Goal: Task Accomplishment & Management: Manage account settings

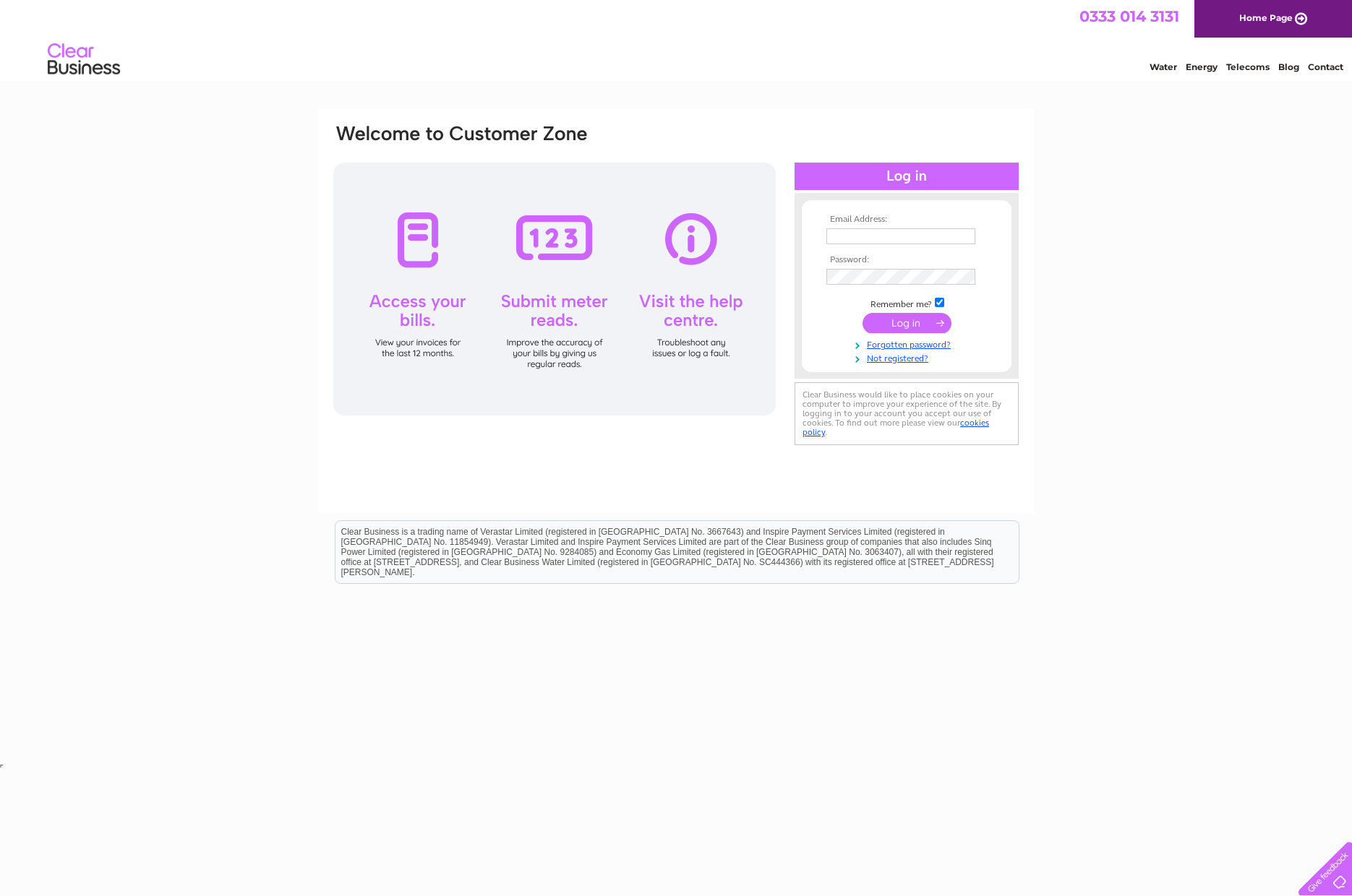
click at [889, 236] on input "text" at bounding box center [900, 237] width 149 height 16
click at [919, 238] on input "thomas.lawson" at bounding box center [901, 238] width 150 height 18
type input "thomas.lawson@carrs-billington.com"
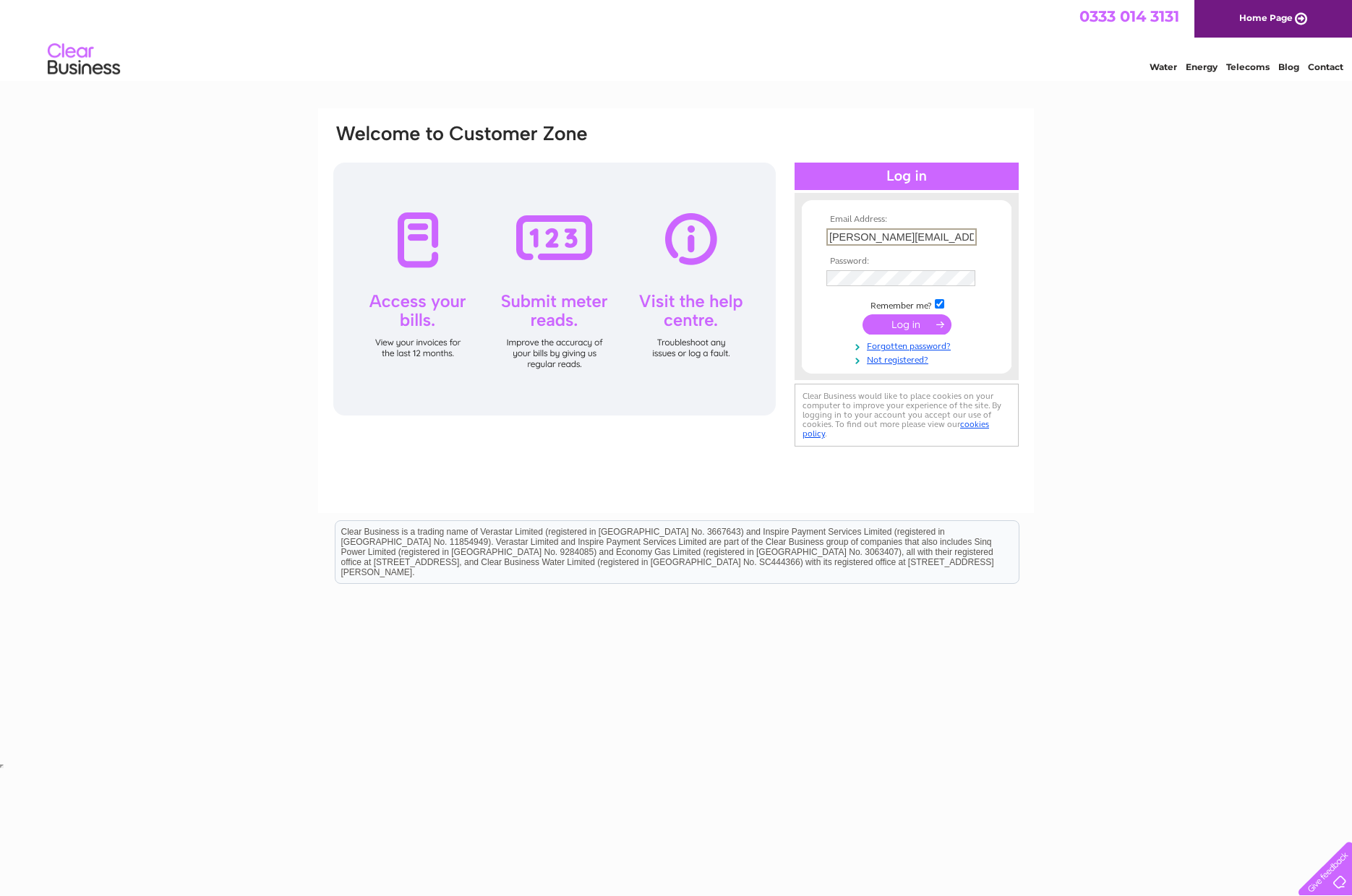
click at [932, 237] on input "thomas.lawson@carrs-billington.com" at bounding box center [901, 238] width 150 height 18
click at [889, 321] on input "submit" at bounding box center [906, 322] width 89 height 21
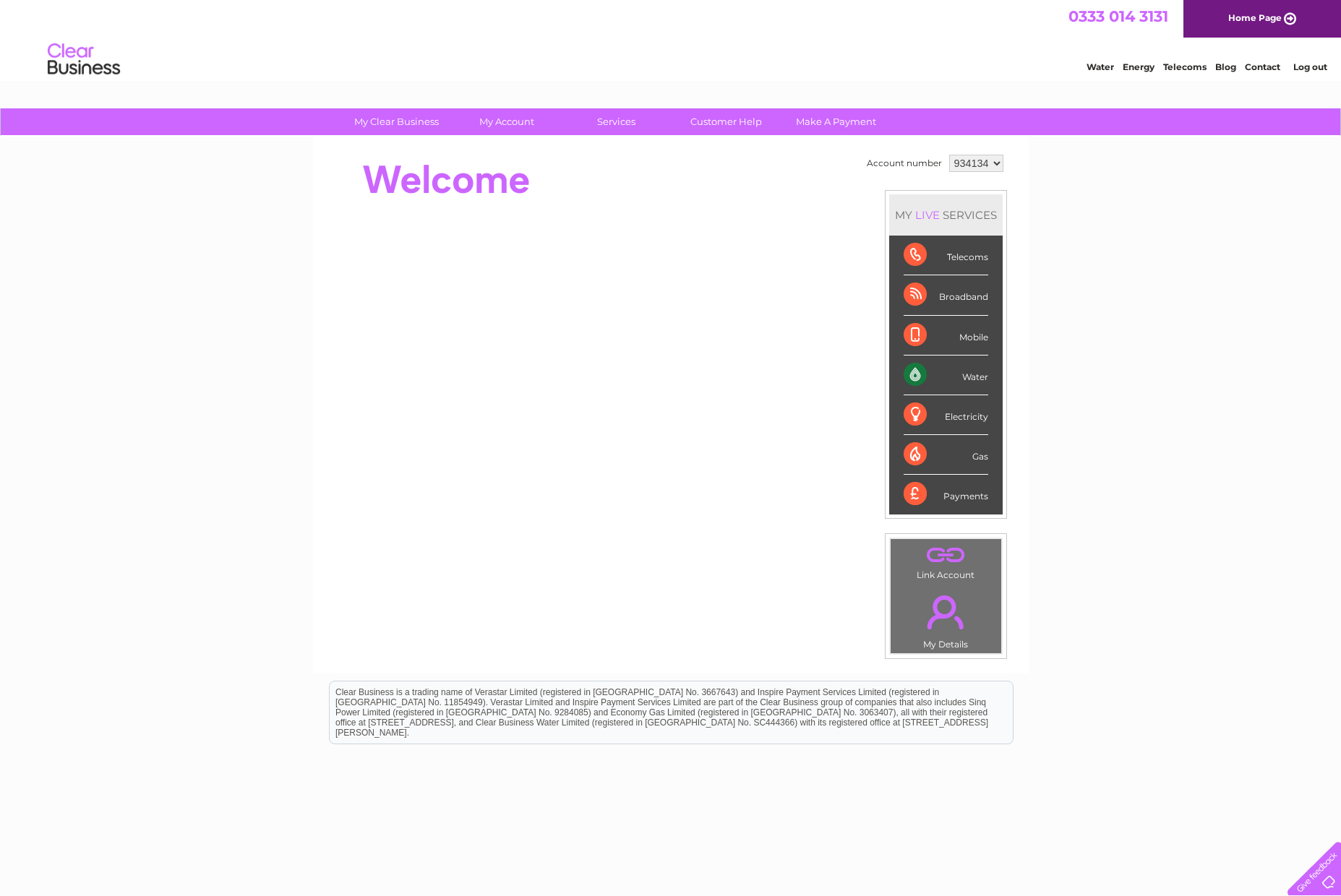
click at [912, 370] on div "Water" at bounding box center [946, 376] width 85 height 39
click at [913, 372] on div "Water" at bounding box center [946, 376] width 85 height 39
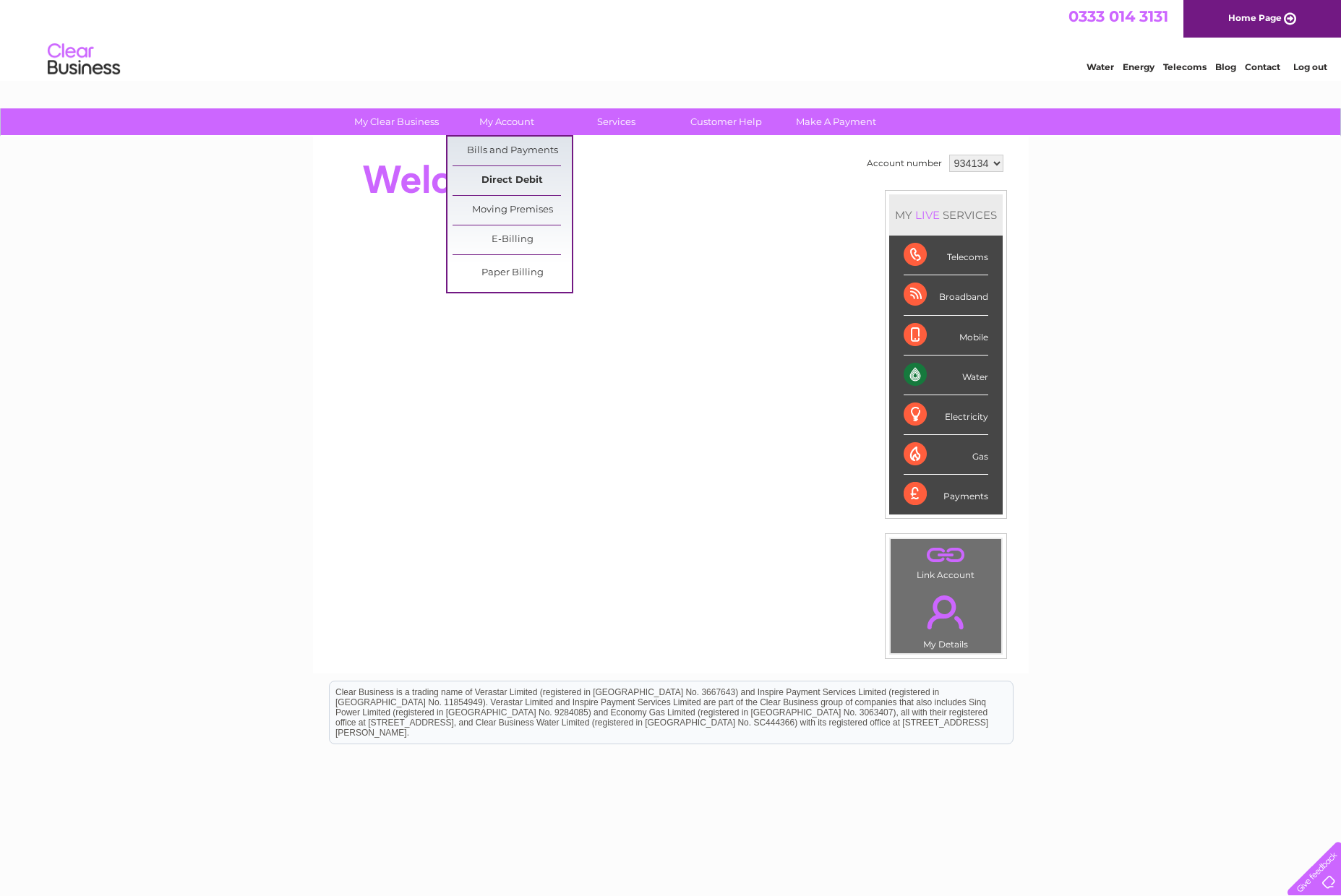
click at [503, 181] on link "Direct Debit" at bounding box center [512, 180] width 119 height 29
click at [519, 149] on link "Bills and Payments" at bounding box center [512, 151] width 119 height 29
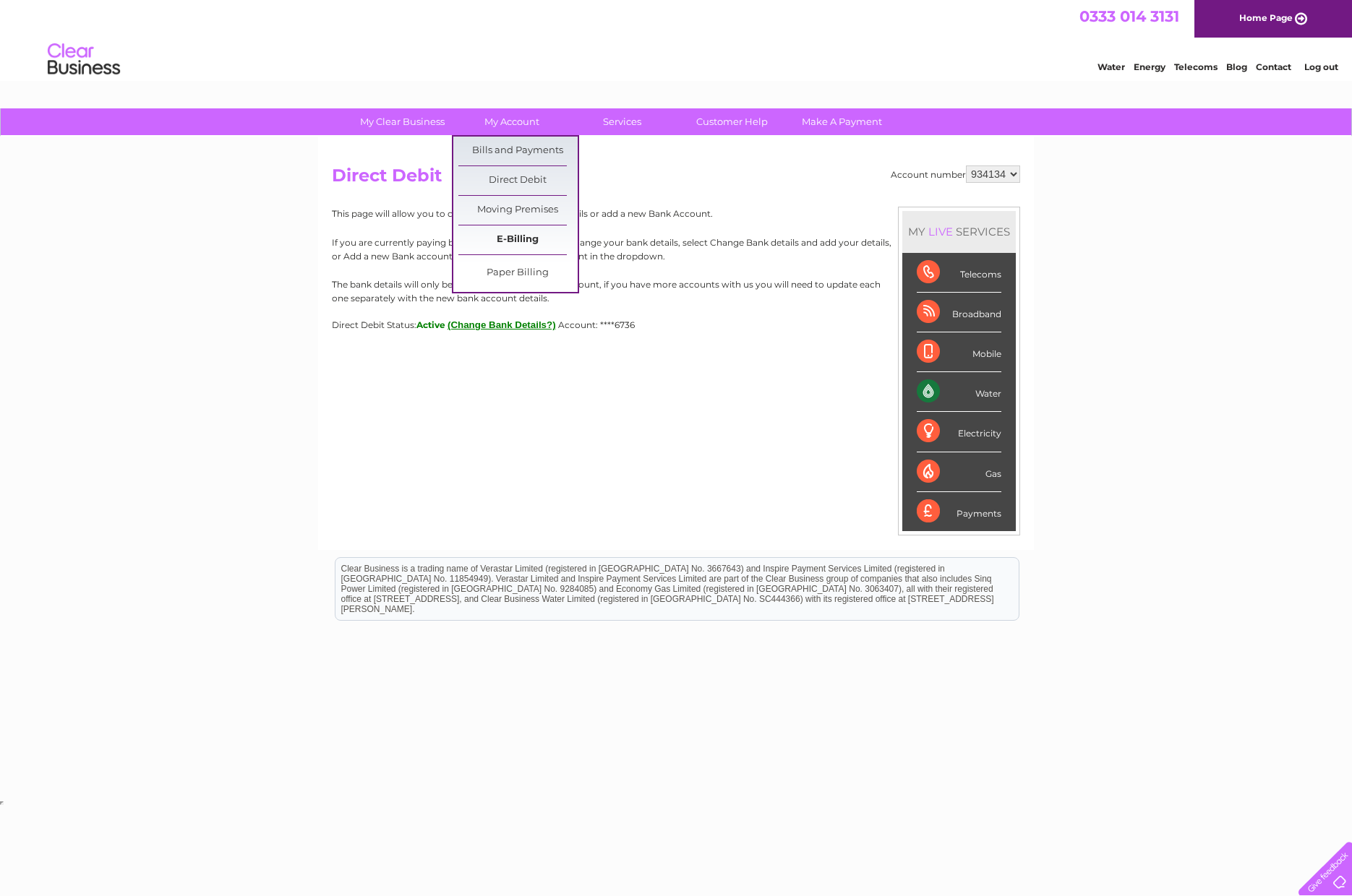
click at [530, 238] on link "E-Billing" at bounding box center [518, 240] width 119 height 29
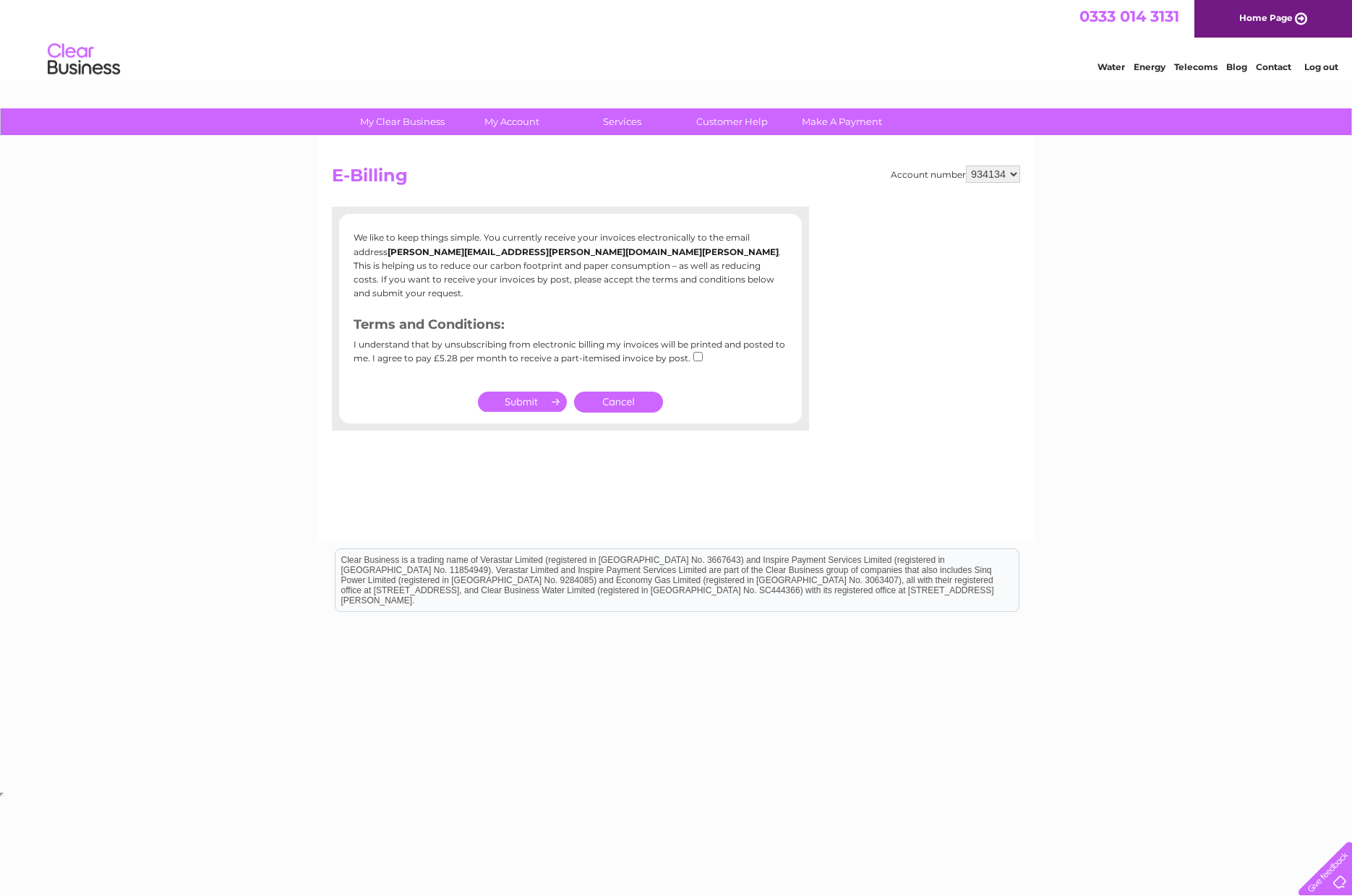
click at [635, 391] on link "Cancel" at bounding box center [618, 401] width 89 height 21
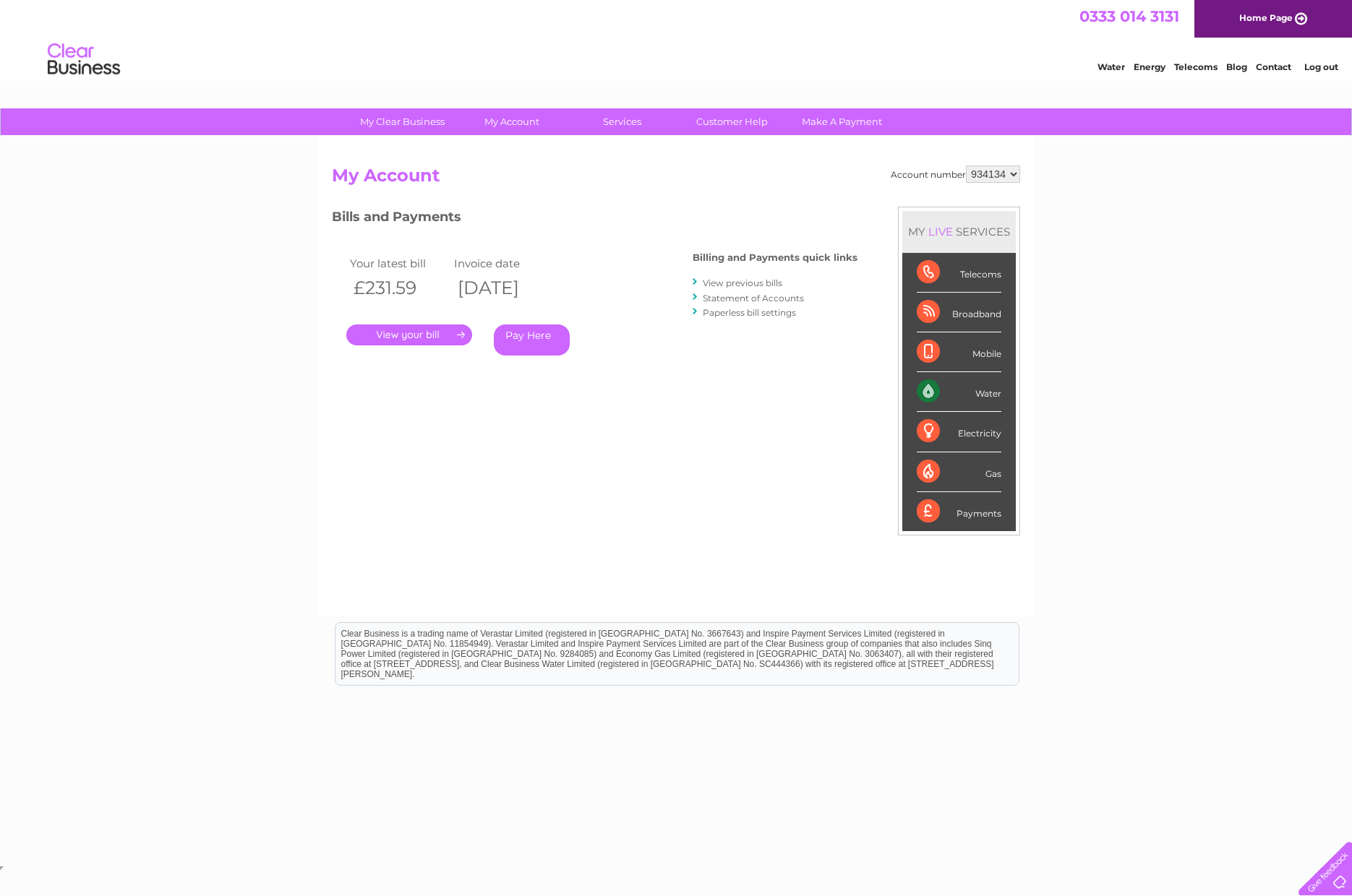
click at [417, 334] on link "." at bounding box center [409, 334] width 126 height 21
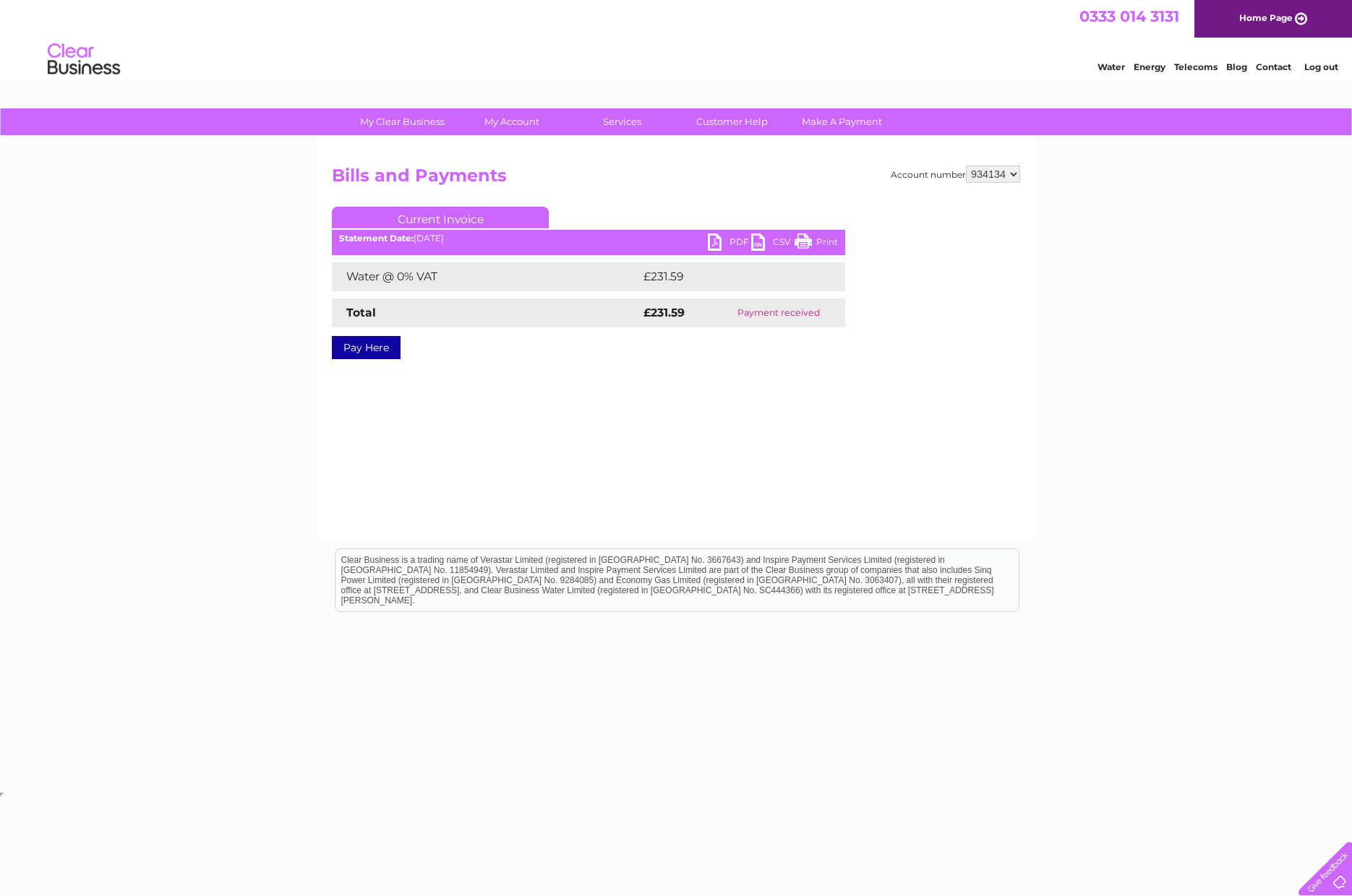
click at [714, 241] on link "PDF" at bounding box center [730, 243] width 43 height 21
click at [1013, 172] on select "934134" at bounding box center [992, 174] width 54 height 18
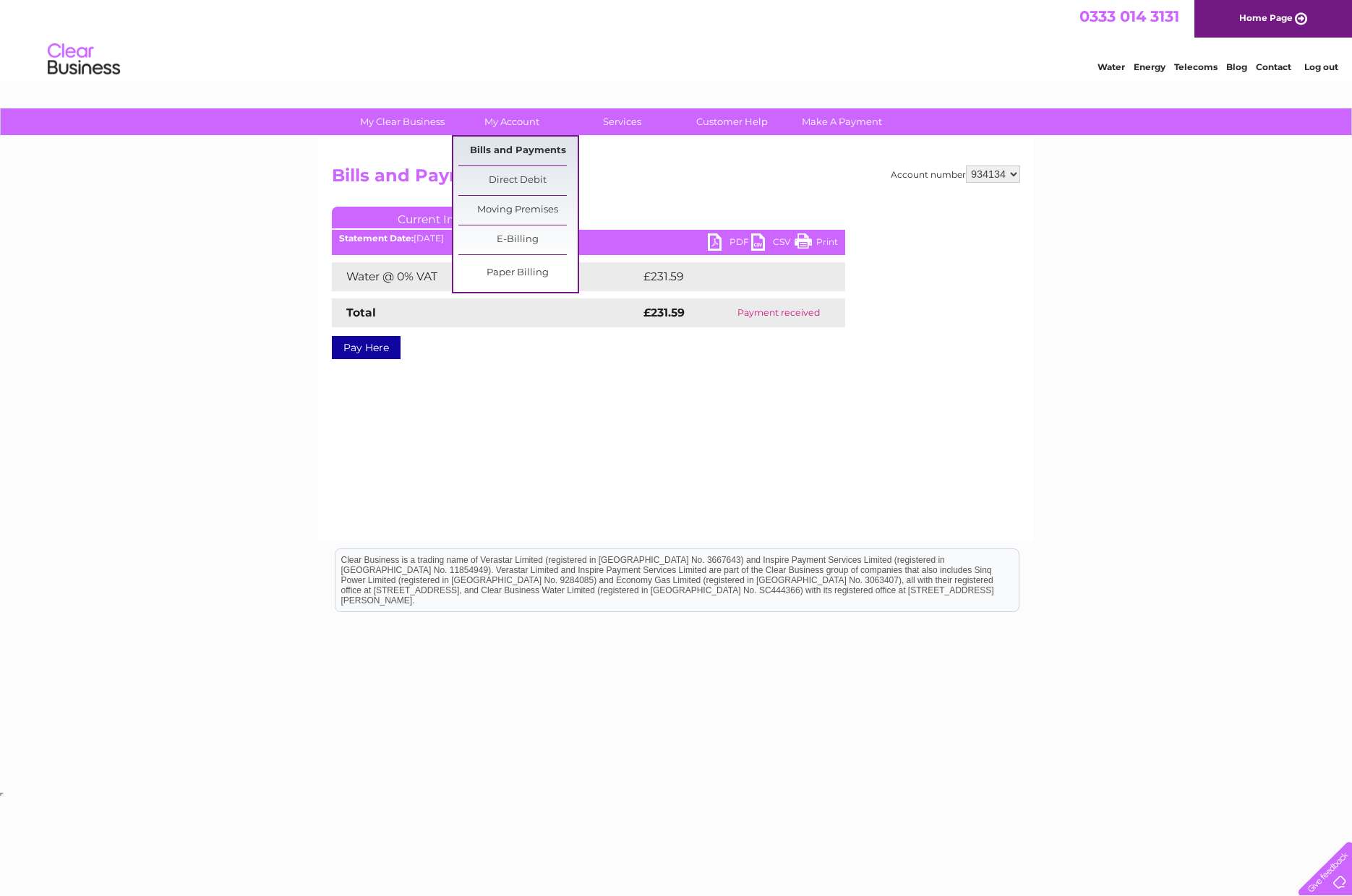
click at [527, 144] on link "Bills and Payments" at bounding box center [518, 151] width 119 height 29
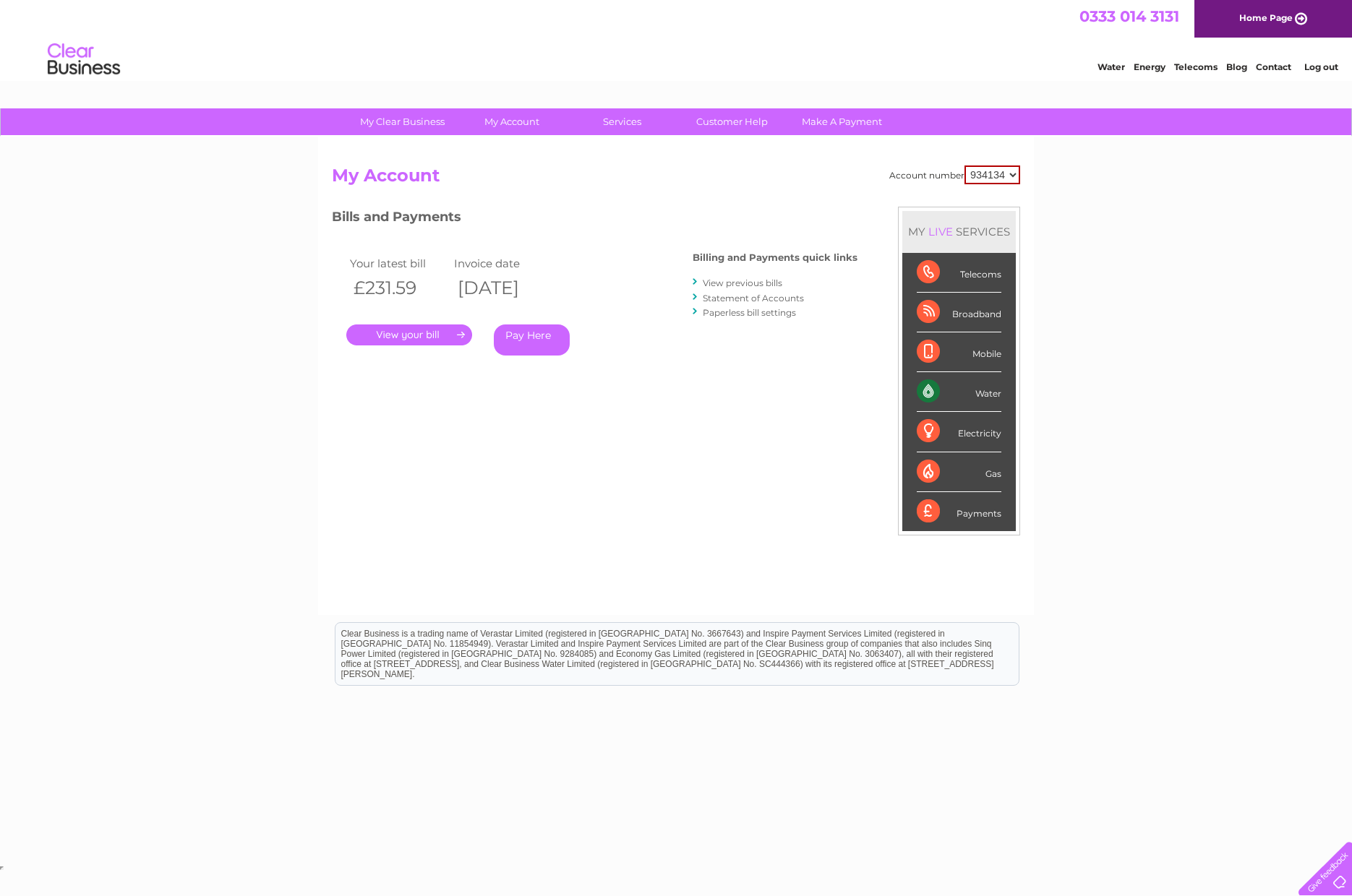
click at [757, 281] on link "View previous bills" at bounding box center [742, 282] width 80 height 11
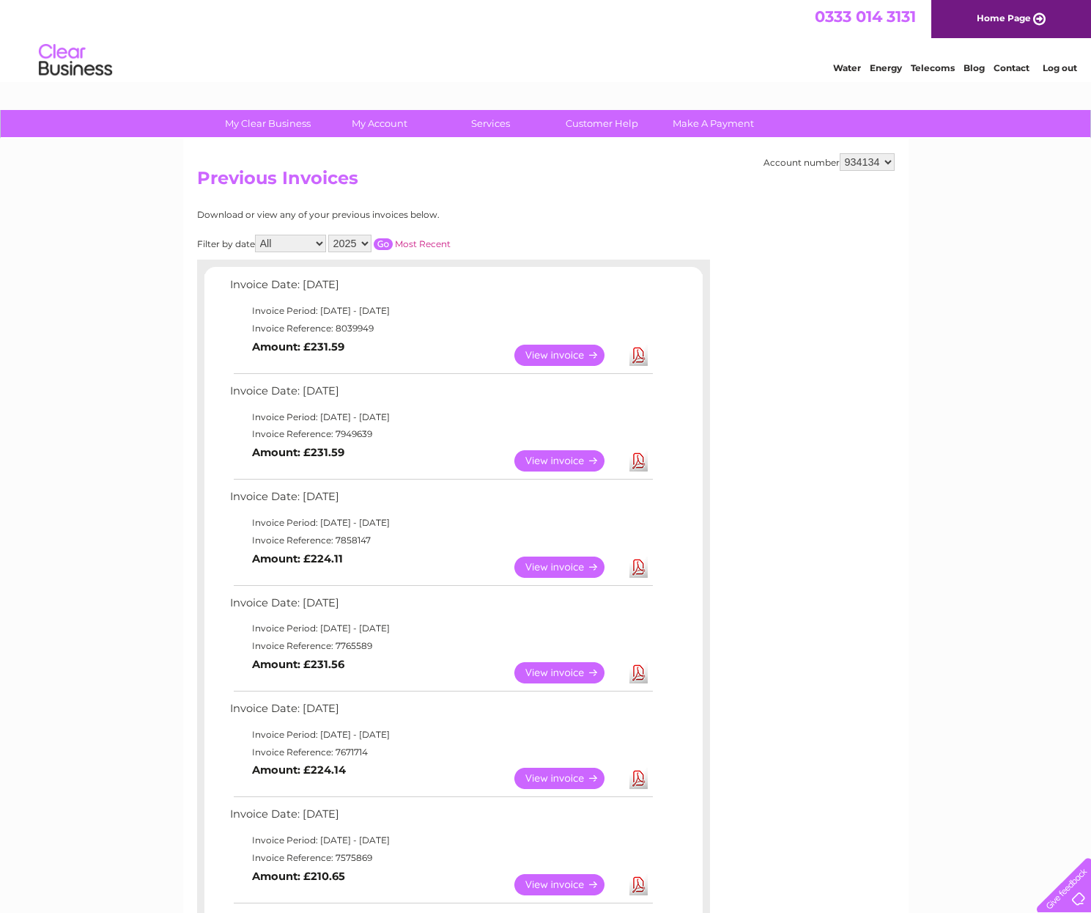
click at [641, 459] on link "Download" at bounding box center [639, 460] width 18 height 21
click at [545, 348] on link "View" at bounding box center [569, 354] width 108 height 21
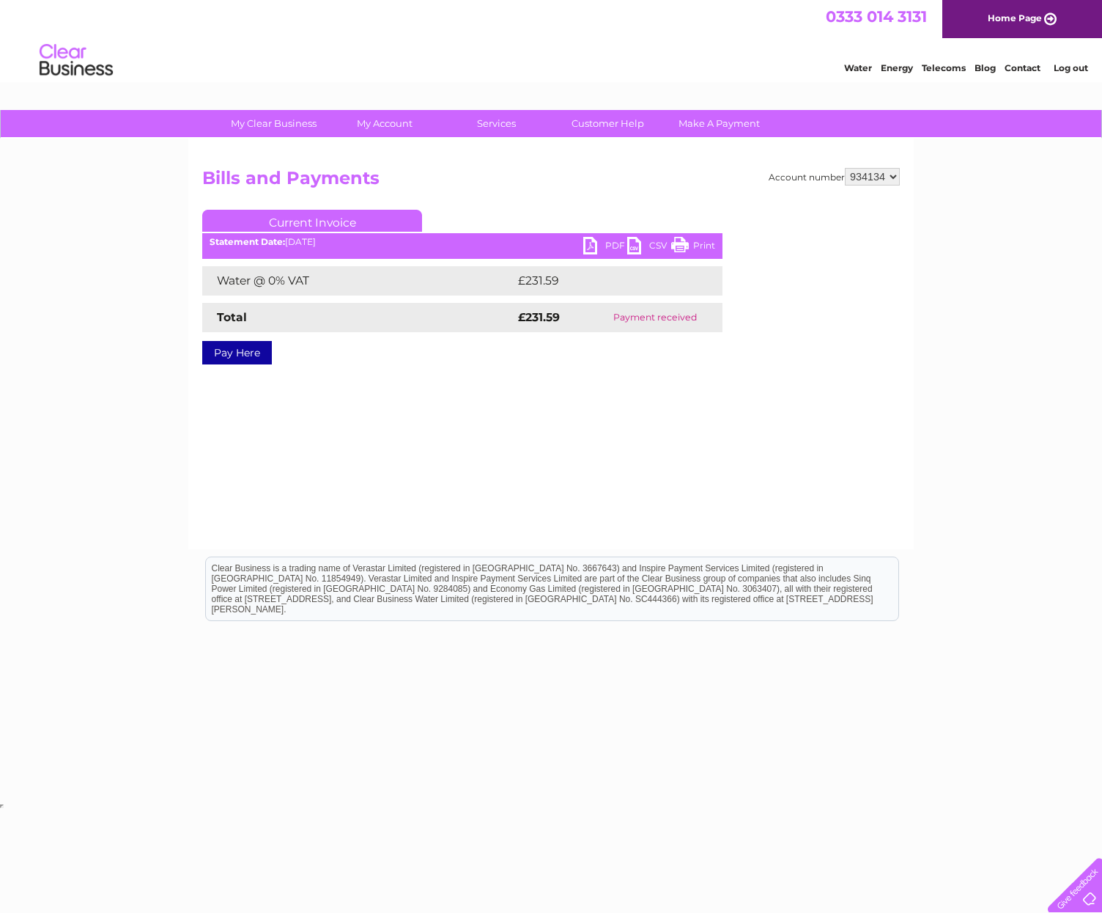
click at [589, 240] on link "PDF" at bounding box center [605, 247] width 44 height 21
click at [590, 243] on link "PDF" at bounding box center [605, 247] width 44 height 21
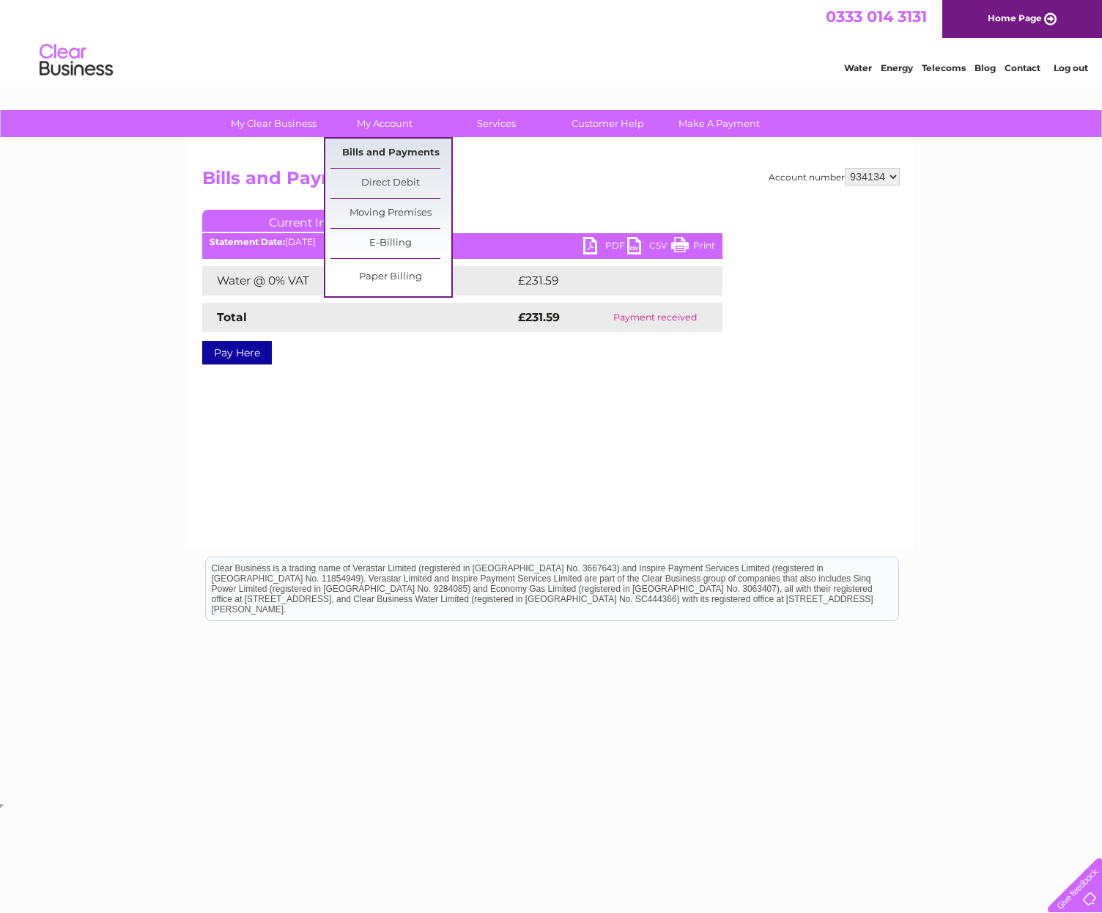
click at [408, 148] on link "Bills and Payments" at bounding box center [391, 153] width 121 height 29
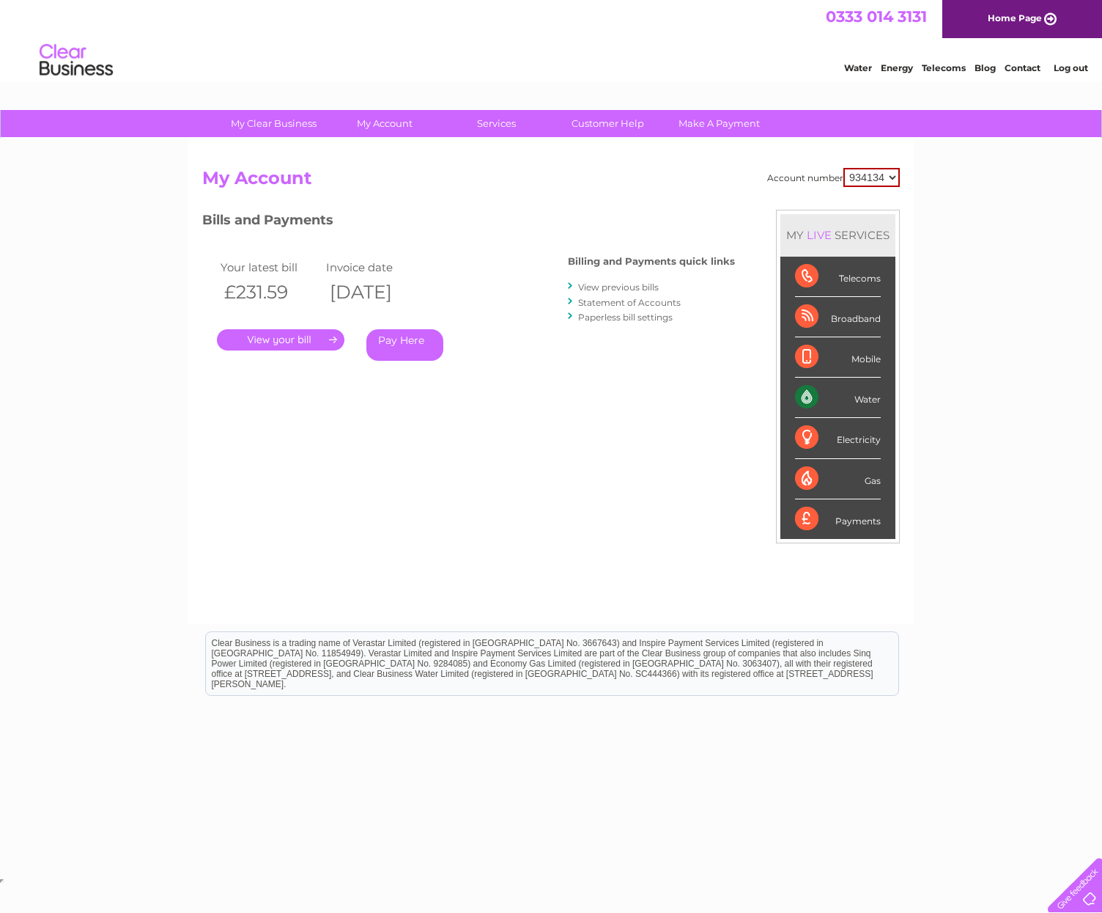
click at [631, 284] on link "View previous bills" at bounding box center [618, 286] width 81 height 11
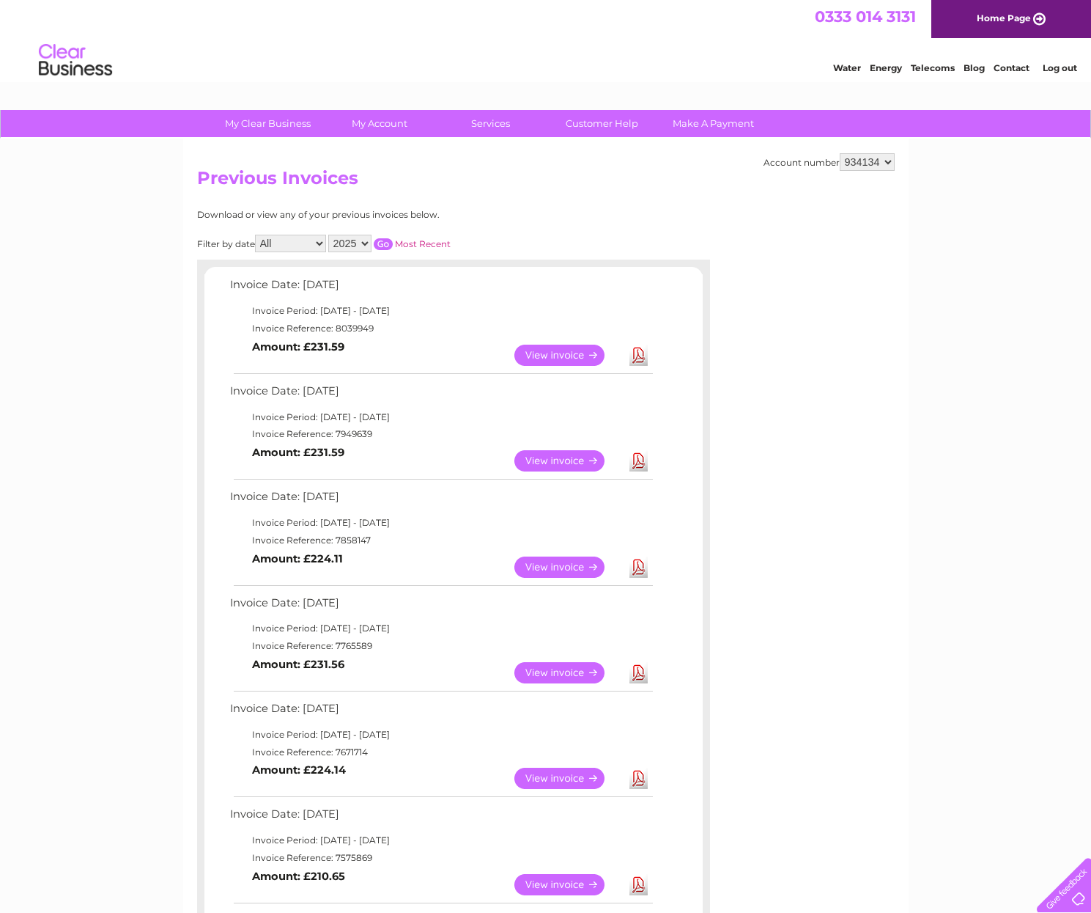
click at [559, 460] on link "View" at bounding box center [569, 460] width 108 height 21
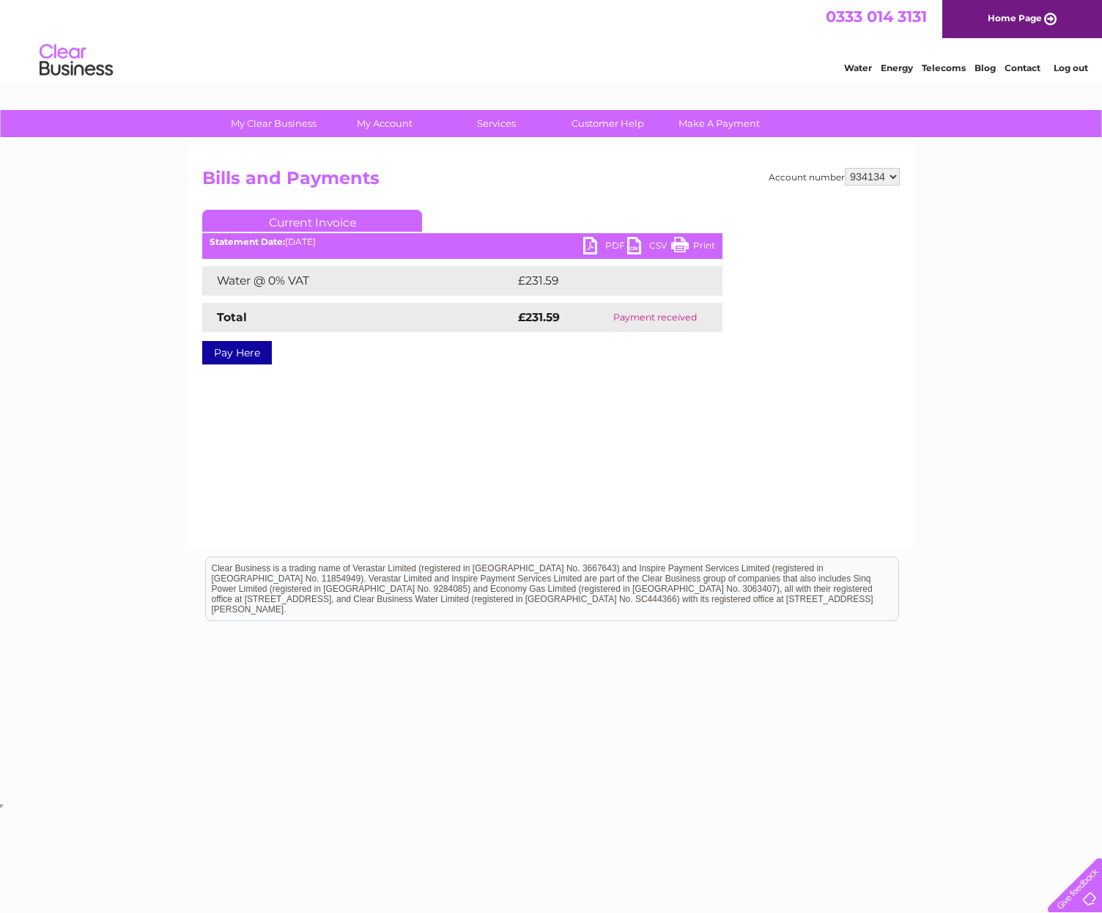
click at [589, 239] on link "PDF" at bounding box center [605, 247] width 44 height 21
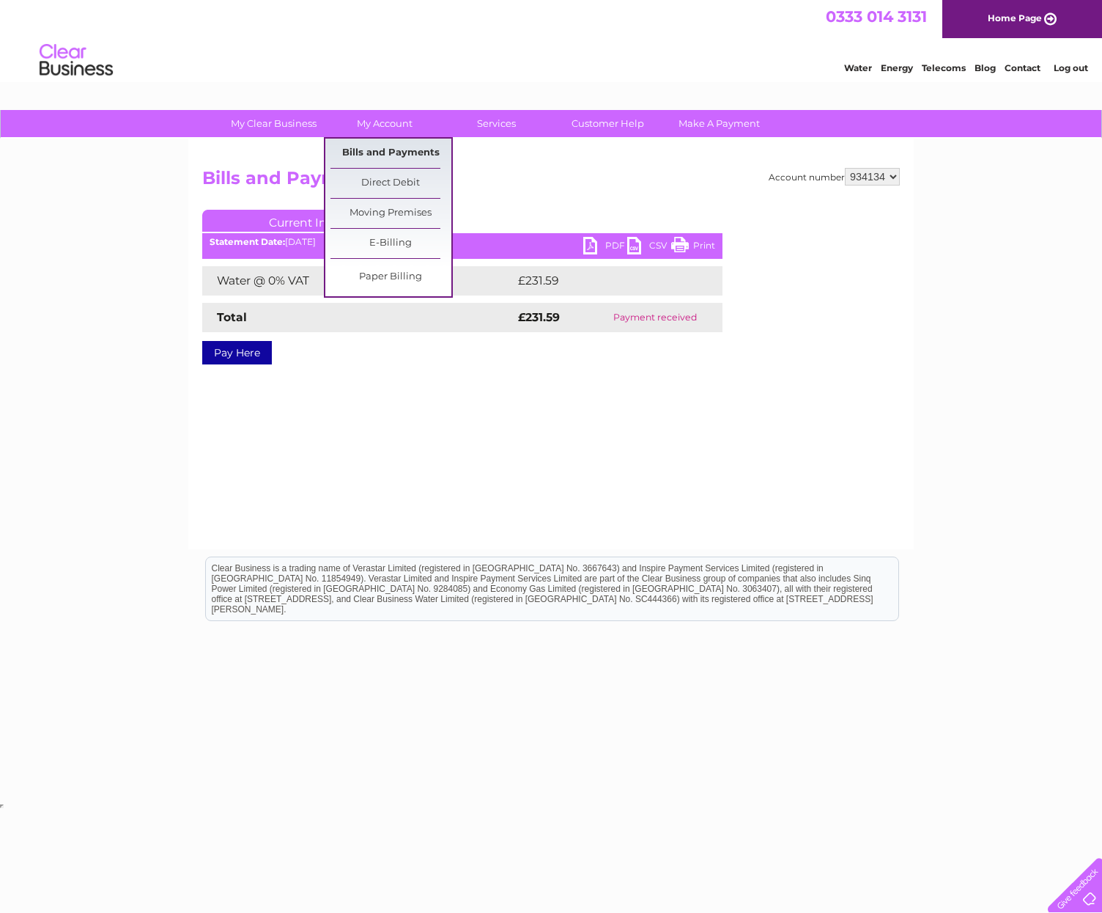
drag, startPoint x: 385, startPoint y: 147, endPoint x: 394, endPoint y: 148, distance: 9.6
click at [385, 147] on link "Bills and Payments" at bounding box center [391, 153] width 121 height 29
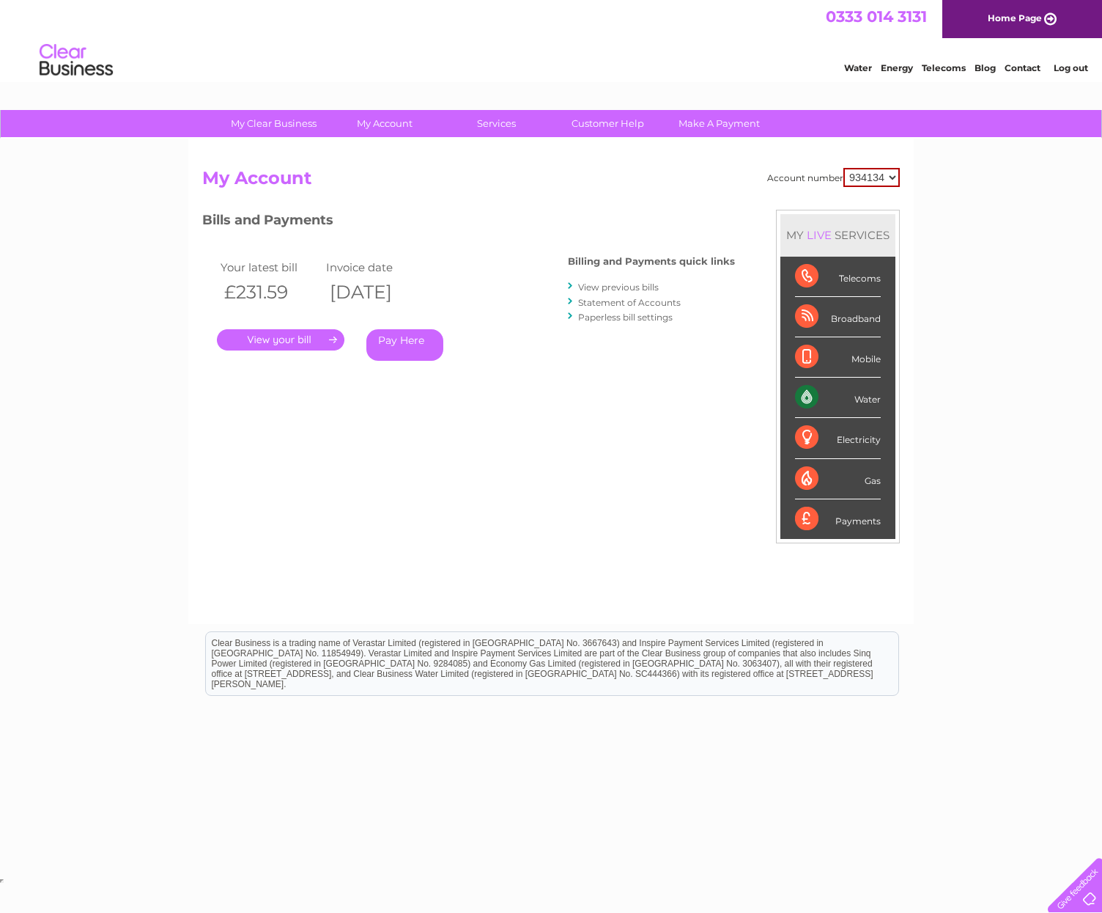
click at [619, 287] on link "View previous bills" at bounding box center [618, 286] width 81 height 11
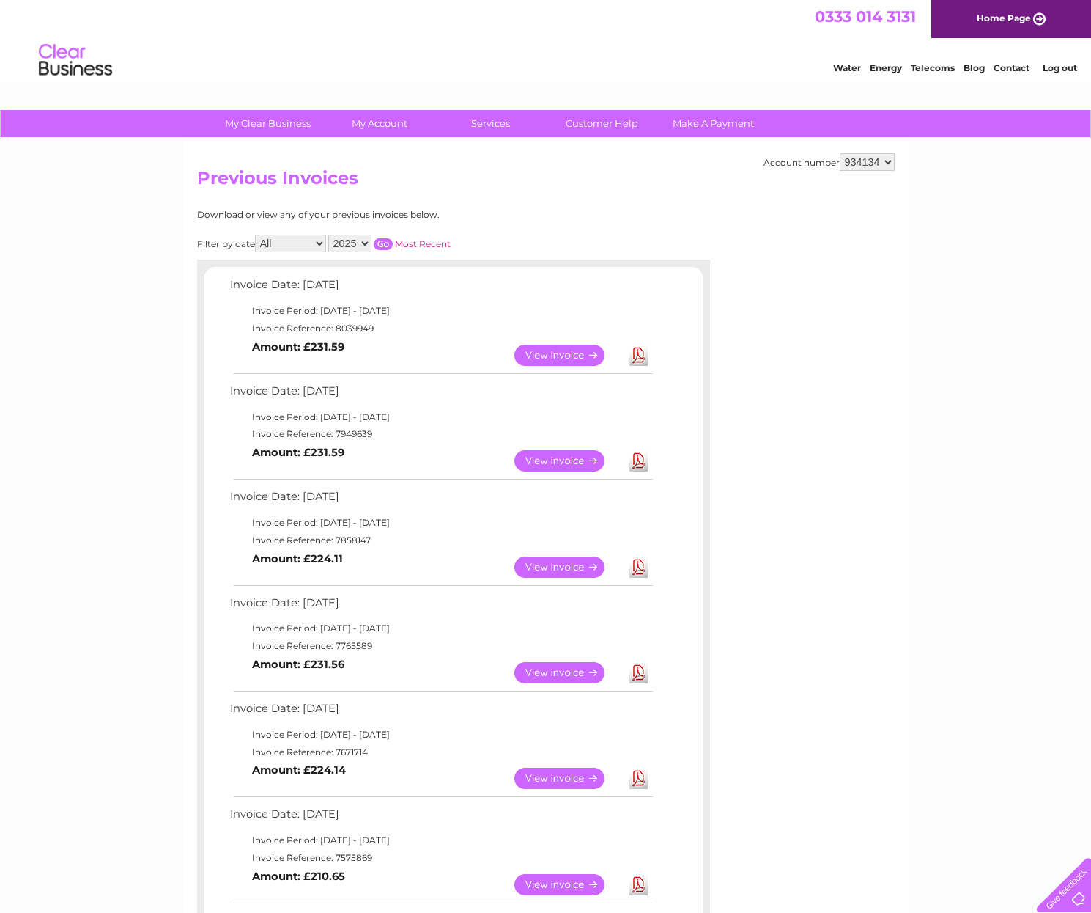
click at [577, 674] on link "View" at bounding box center [569, 672] width 108 height 21
click at [568, 671] on link "View" at bounding box center [569, 672] width 108 height 21
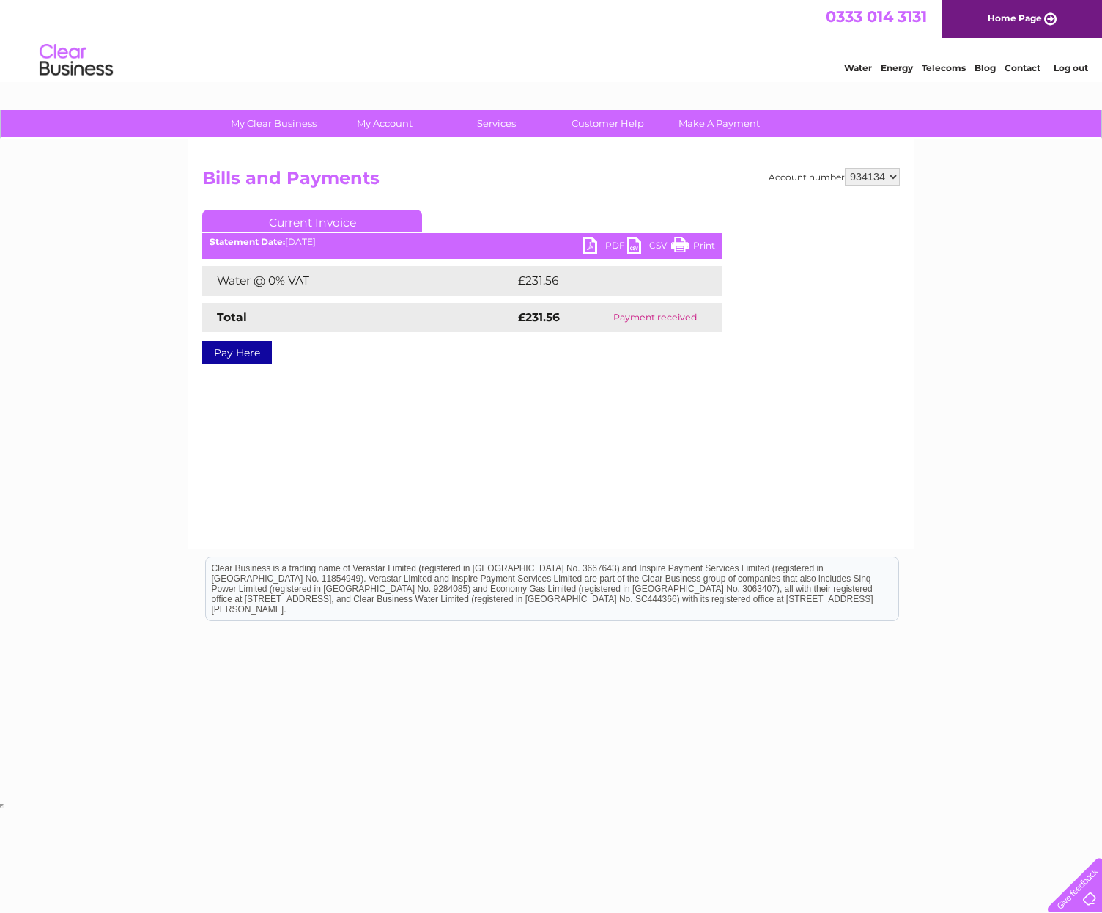
click at [605, 240] on link "PDF" at bounding box center [605, 247] width 44 height 21
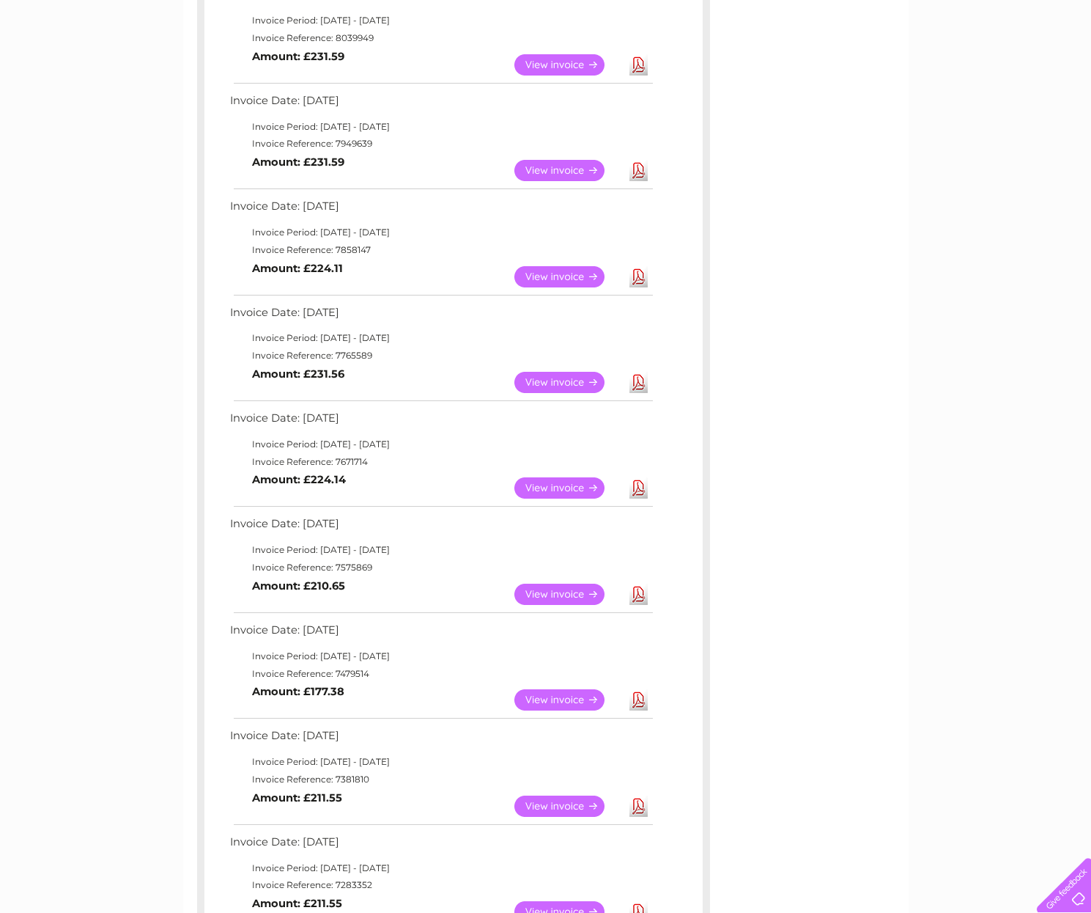
scroll to position [293, 0]
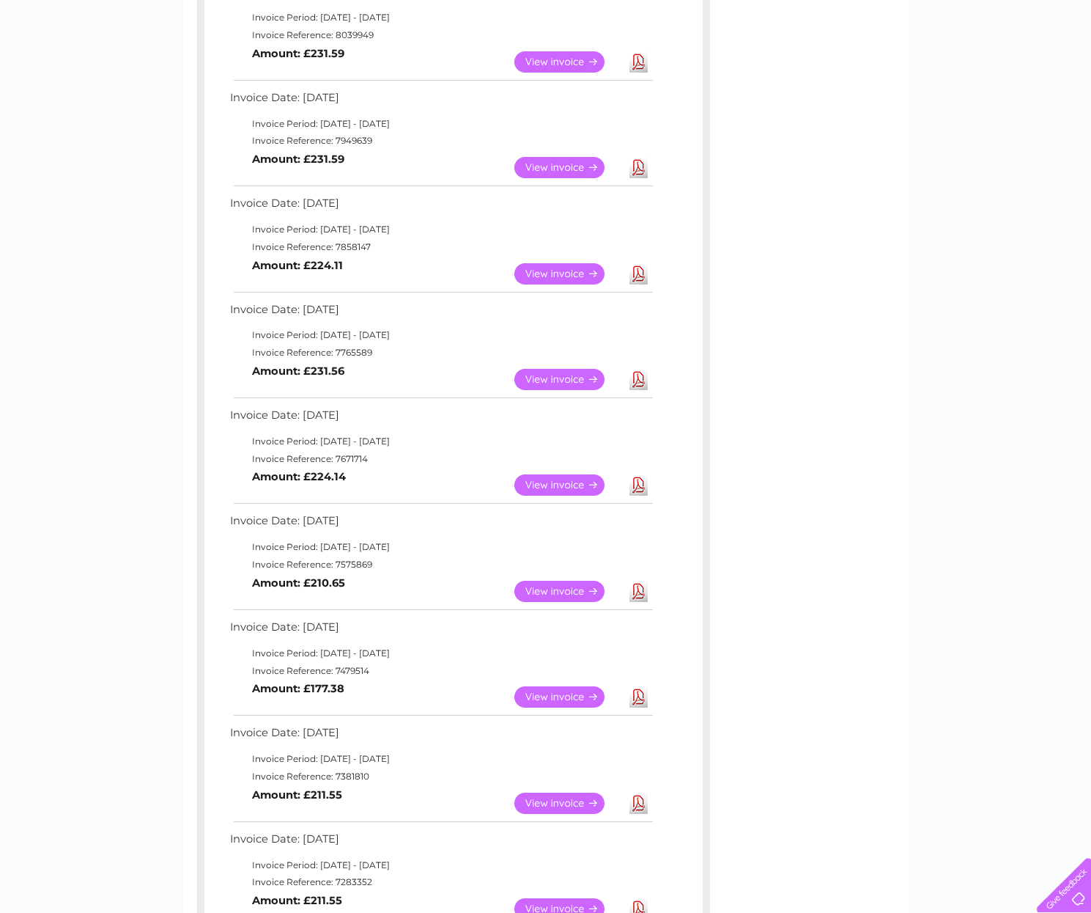
click at [550, 483] on link "View" at bounding box center [569, 484] width 108 height 21
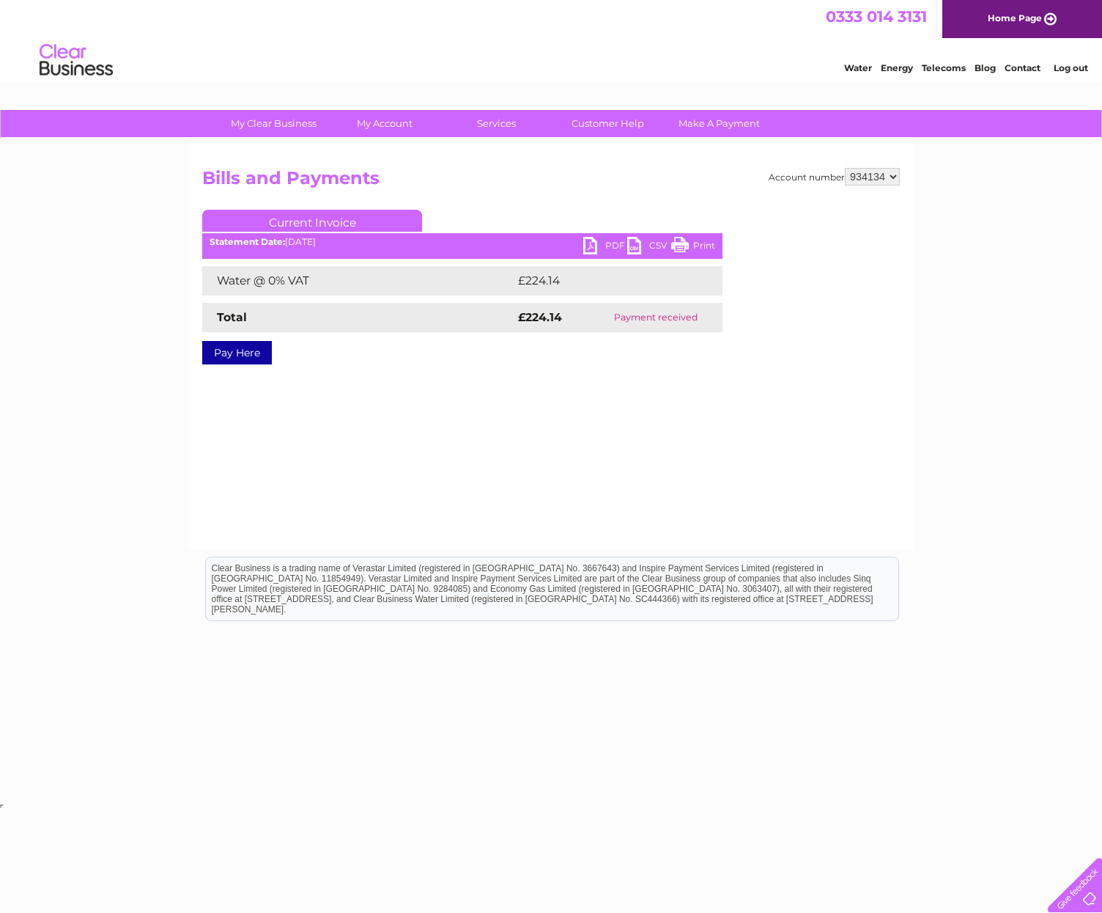
click at [589, 247] on link "PDF" at bounding box center [605, 247] width 44 height 21
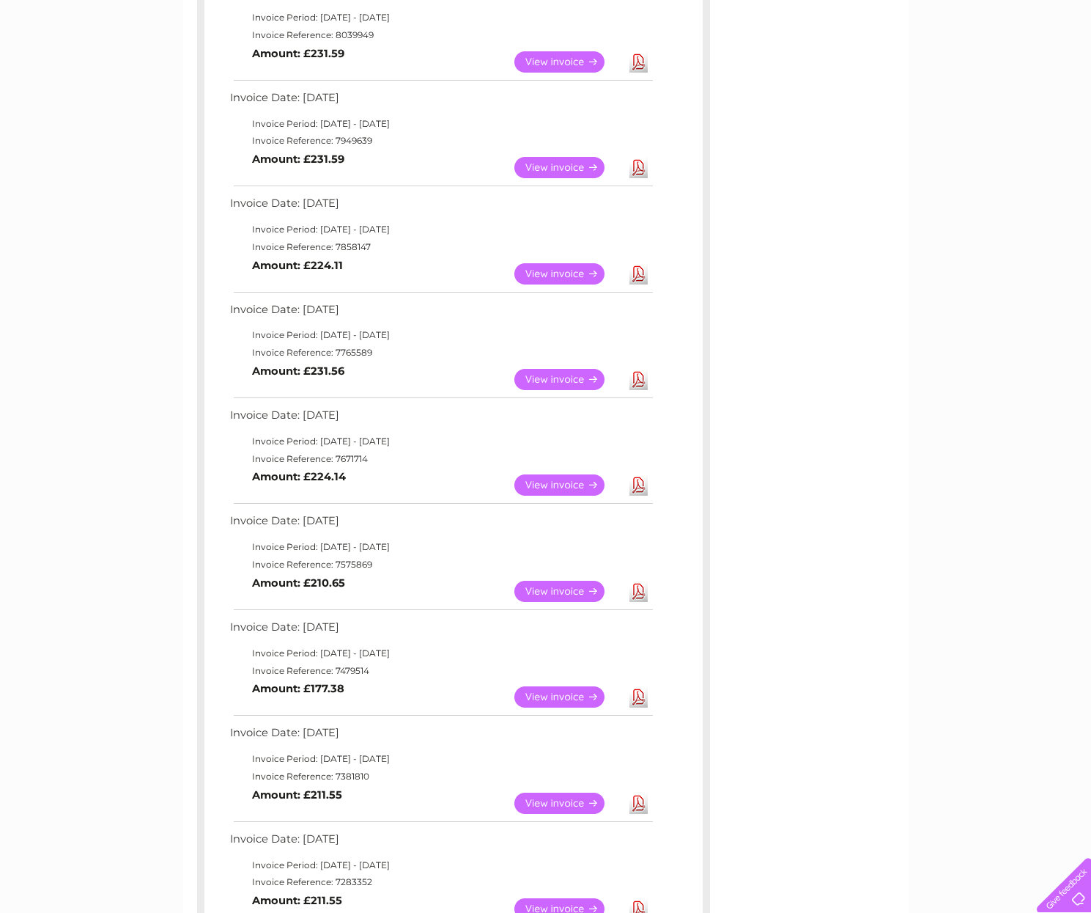
click at [576, 583] on link "View" at bounding box center [569, 591] width 108 height 21
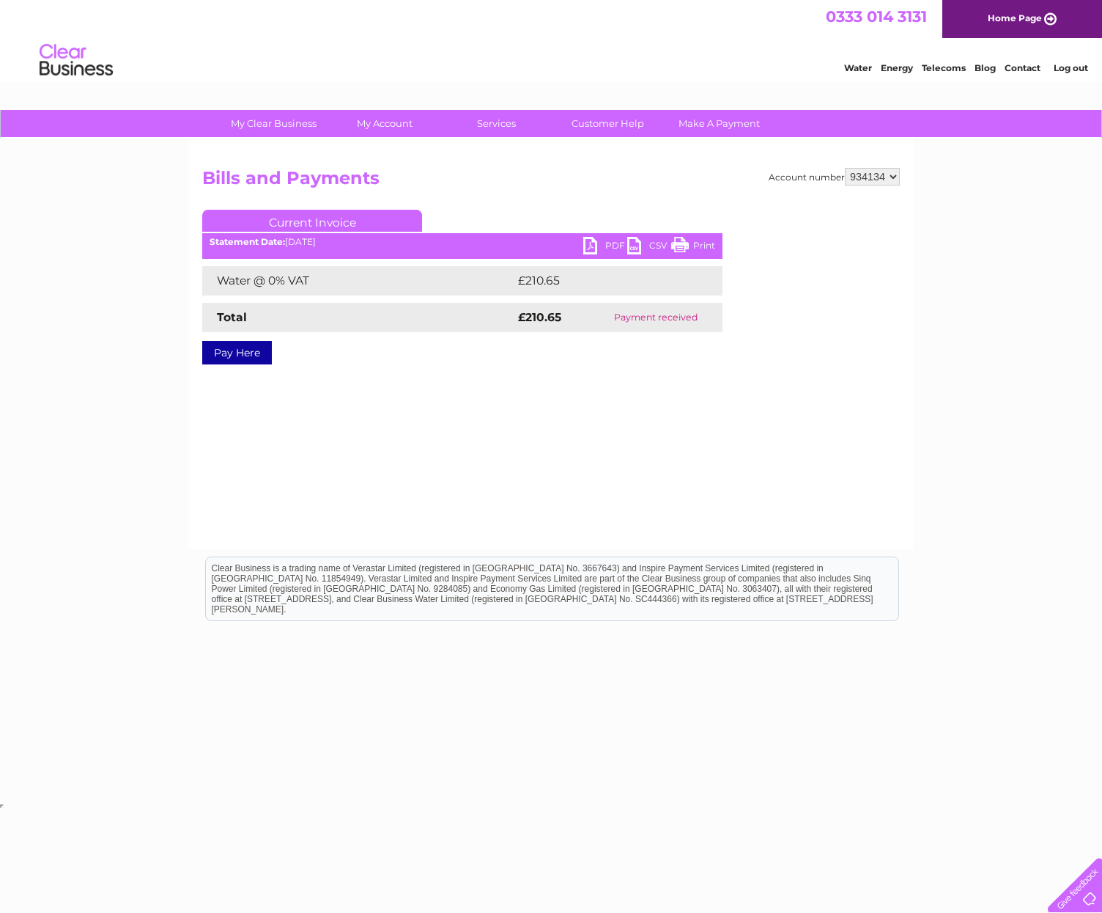
click at [592, 241] on link "PDF" at bounding box center [605, 247] width 44 height 21
click at [715, 42] on div "Water Energy Telecoms Blog Contact Log out" at bounding box center [551, 62] width 1102 height 48
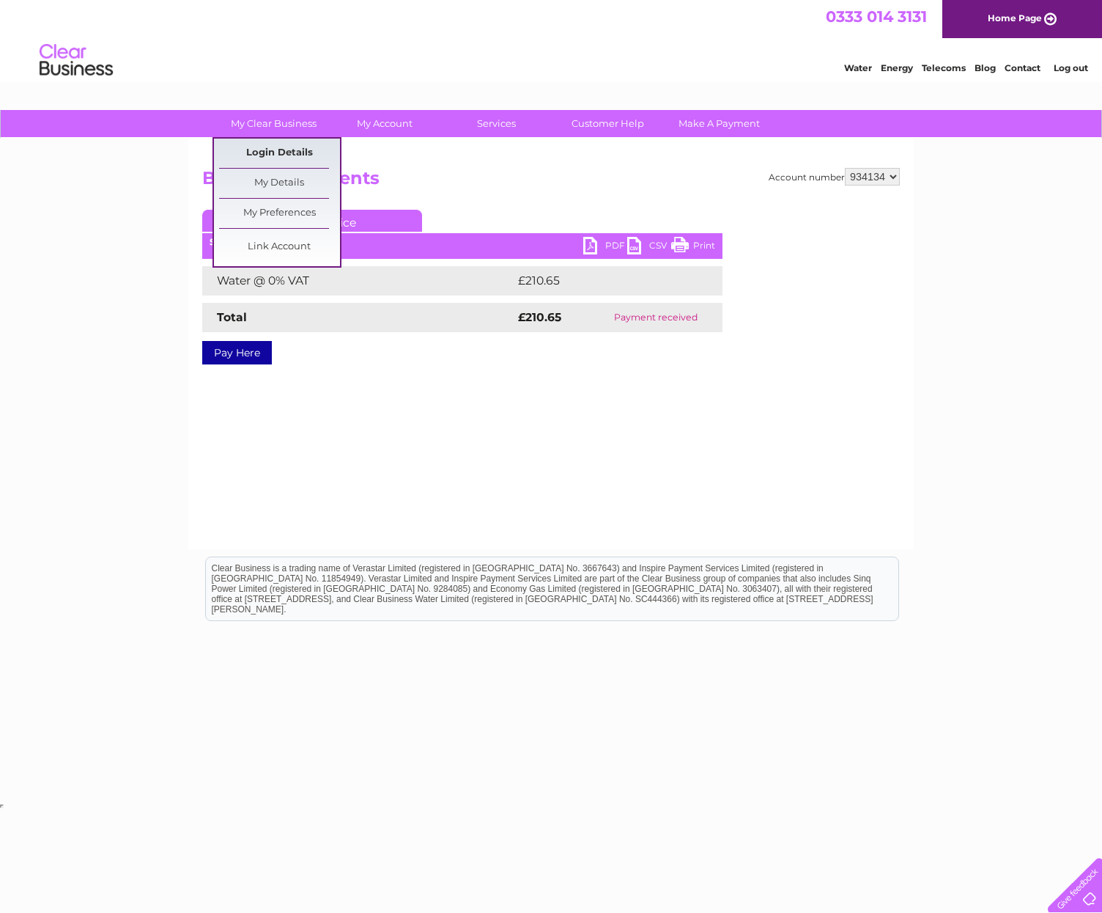
click at [301, 151] on link "Login Details" at bounding box center [279, 153] width 121 height 29
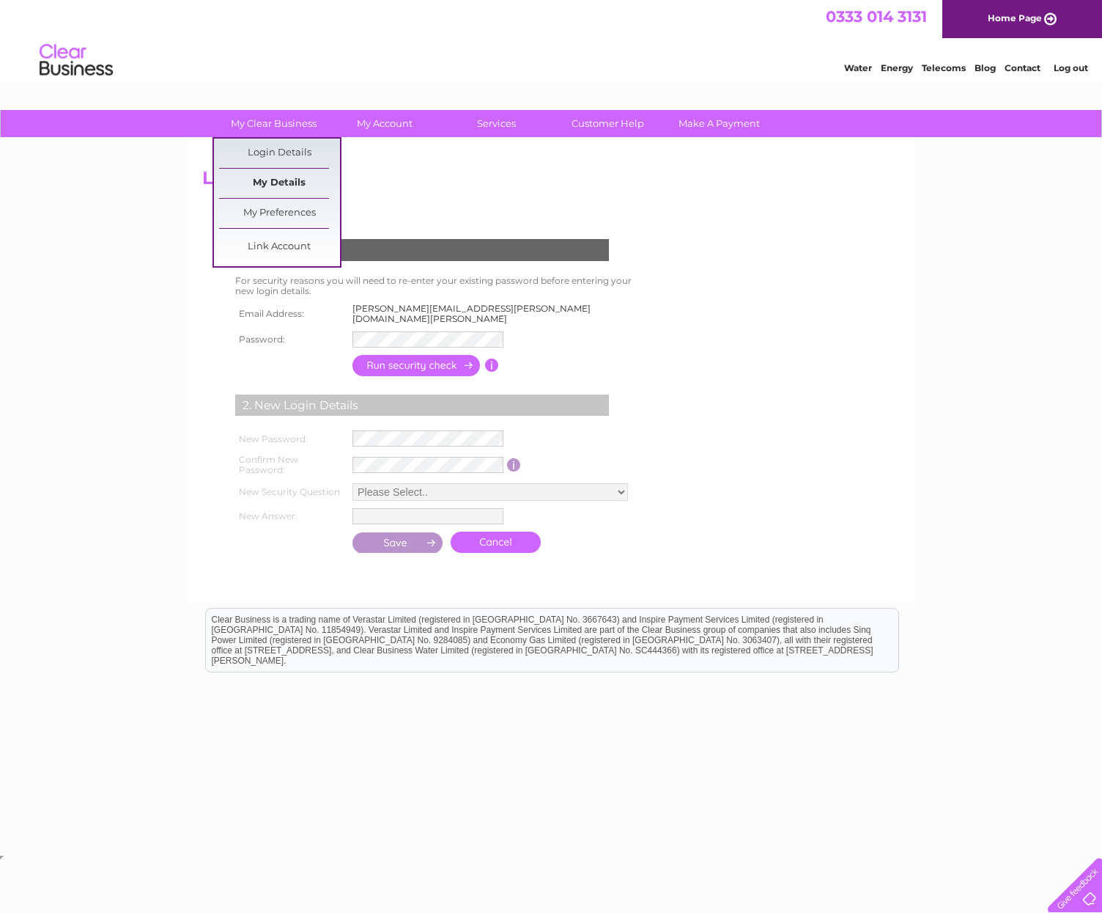
click at [281, 176] on link "My Details" at bounding box center [279, 183] width 121 height 29
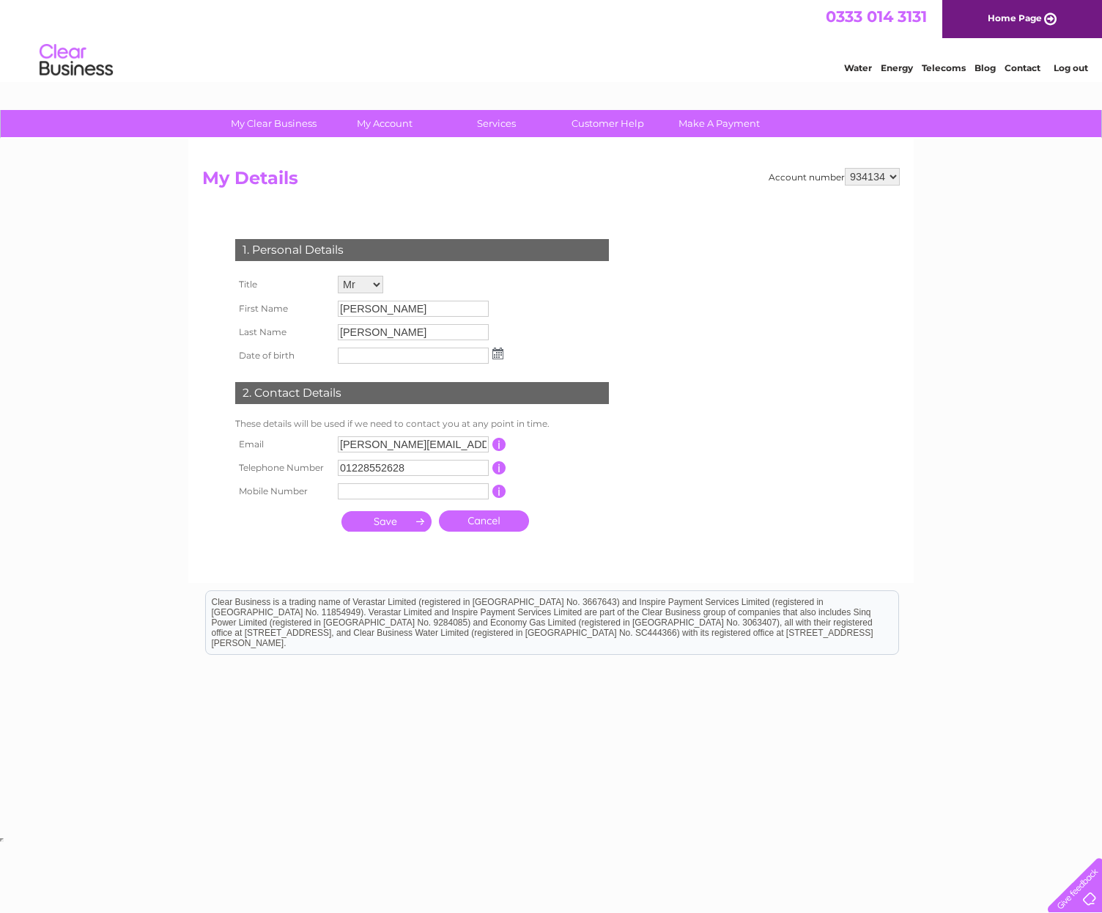
click at [449, 191] on h2 "My Details" at bounding box center [551, 182] width 698 height 28
click at [1073, 69] on link "Log out" at bounding box center [1071, 67] width 34 height 11
